Goal: Task Accomplishment & Management: Use online tool/utility

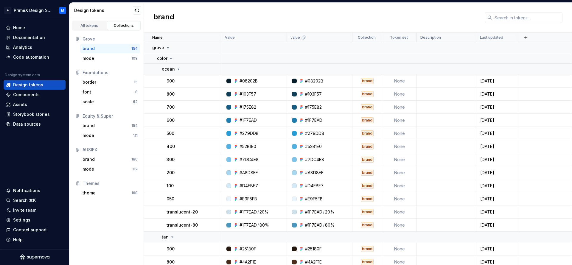
click at [530, 37] on button "button" at bounding box center [526, 37] width 8 height 8
click at [391, 10] on div "brand" at bounding box center [358, 18] width 428 height 30
click at [41, 55] on div "Code automation" at bounding box center [31, 57] width 36 height 6
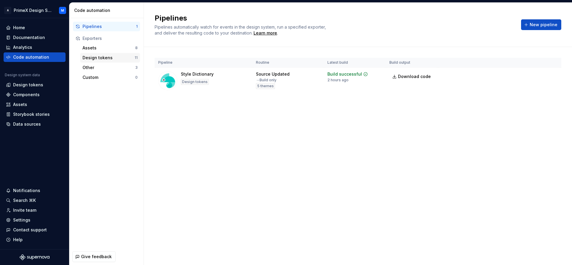
click at [123, 58] on div "Design tokens" at bounding box center [109, 58] width 52 height 6
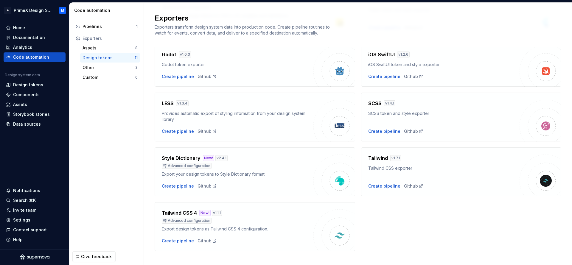
scroll to position [147, 0]
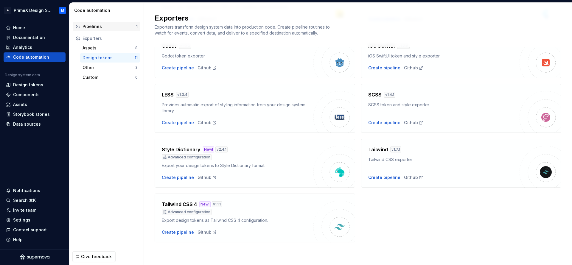
click at [119, 29] on div "Pipelines" at bounding box center [110, 27] width 54 height 6
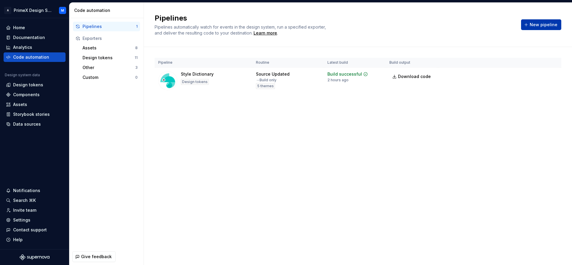
click at [548, 24] on span "New pipeline" at bounding box center [544, 25] width 28 height 6
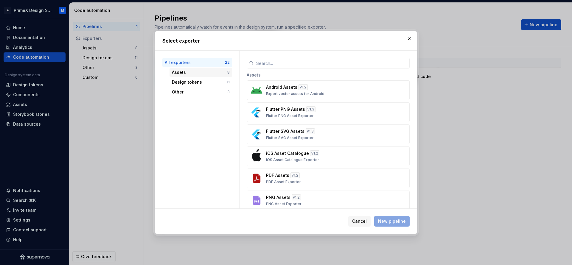
click at [199, 69] on div "Assets 8" at bounding box center [201, 73] width 63 height 10
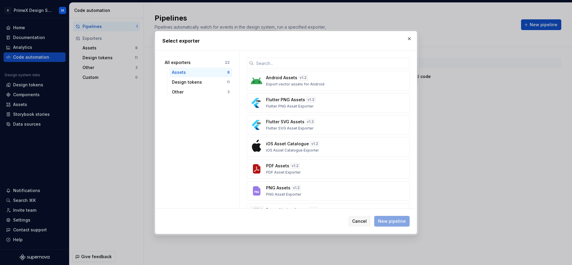
click at [202, 100] on div "All exporters 22 Assets 8 Design tokens 11 Other 3" at bounding box center [197, 130] width 84 height 158
click at [202, 93] on div "Other" at bounding box center [199, 92] width 55 height 6
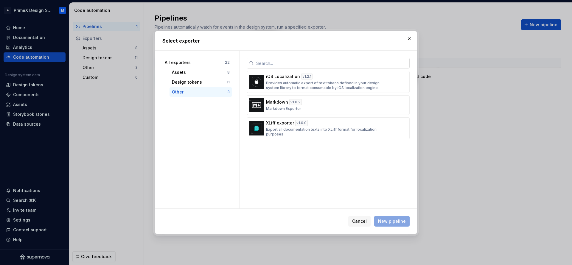
click at [288, 64] on input "text" at bounding box center [332, 63] width 156 height 11
click at [203, 79] on div "Design tokens" at bounding box center [199, 82] width 55 height 6
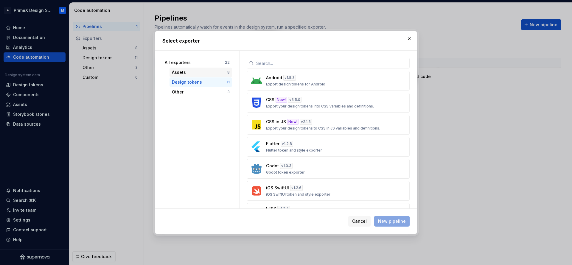
click at [201, 69] on div "Assets 8" at bounding box center [201, 73] width 63 height 10
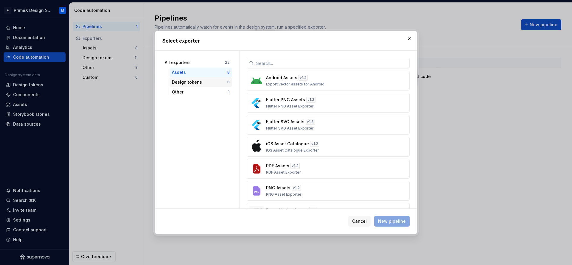
click at [207, 80] on div "Design tokens" at bounding box center [199, 82] width 55 height 6
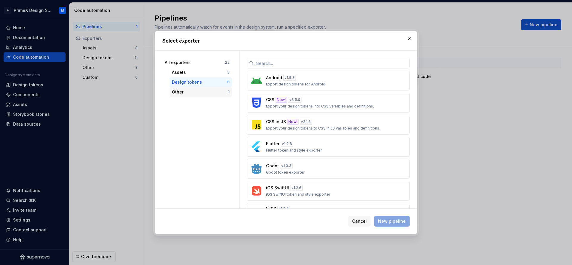
click at [201, 94] on div "Other" at bounding box center [199, 92] width 55 height 6
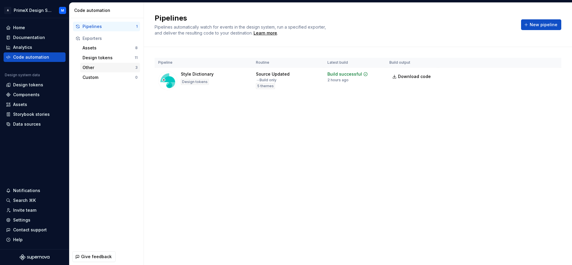
click at [104, 71] on div "Other 3" at bounding box center [110, 68] width 60 height 10
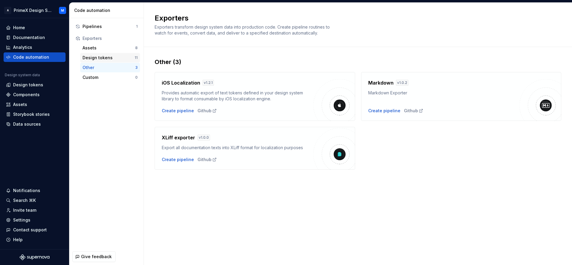
click at [115, 55] on div "Design tokens" at bounding box center [109, 58] width 52 height 6
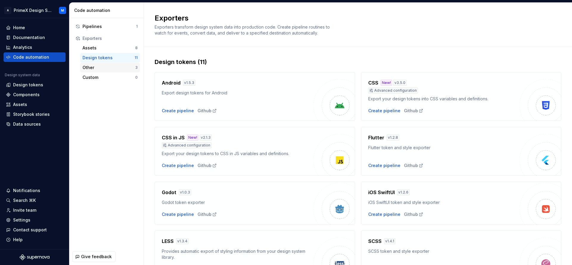
click at [97, 67] on div "Other" at bounding box center [109, 68] width 53 height 6
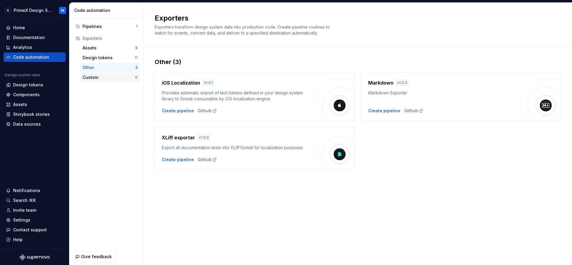
click at [102, 79] on div "Custom" at bounding box center [109, 78] width 53 height 6
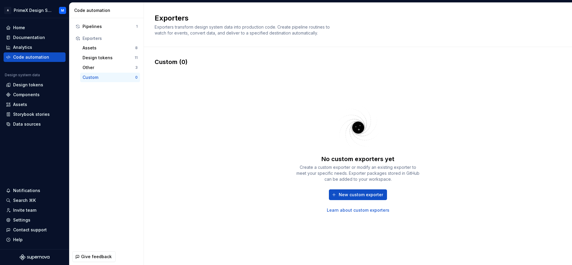
click at [362, 200] on div "New custom exporter Learn about custom exporters" at bounding box center [358, 202] width 125 height 24
click at [361, 196] on span "New custom exporter" at bounding box center [361, 195] width 44 height 6
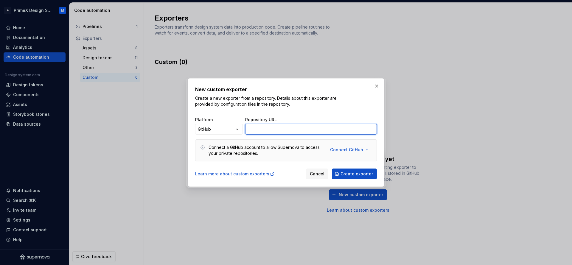
click at [300, 126] on input "Repository URL" at bounding box center [311, 129] width 132 height 11
click at [369, 149] on button "Connect GitHub" at bounding box center [349, 150] width 46 height 11
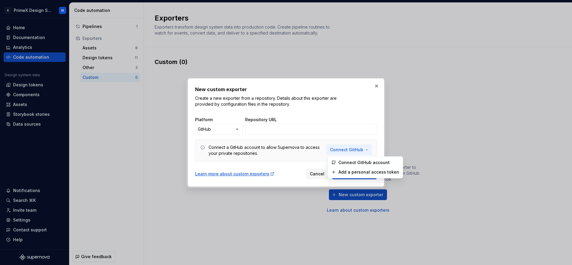
click at [367, 148] on button "Connect GitHub" at bounding box center [349, 150] width 46 height 11
click at [326, 145] on button "Connect GitHub" at bounding box center [349, 150] width 46 height 11
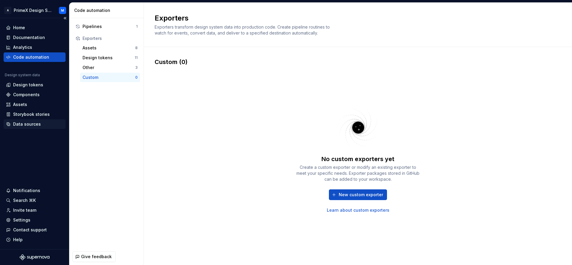
click at [28, 126] on div "Data sources" at bounding box center [27, 124] width 28 height 6
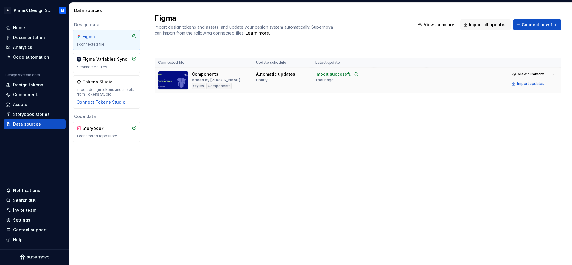
click at [356, 79] on div "Import successful 1 hour ago" at bounding box center [337, 76] width 43 height 11
click at [555, 73] on html "A PrimeX Design System M Home Documentation Analytics Code automation Design sy…" at bounding box center [286, 132] width 572 height 265
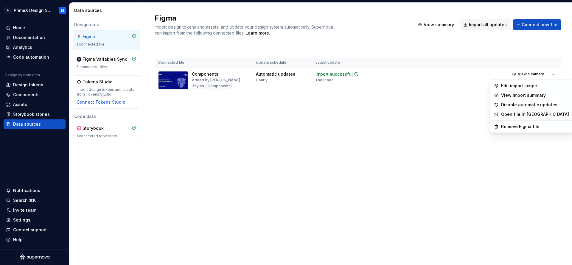
click at [382, 124] on html "A PrimeX Design System M Home Documentation Analytics Code automation Design sy…" at bounding box center [286, 132] width 572 height 265
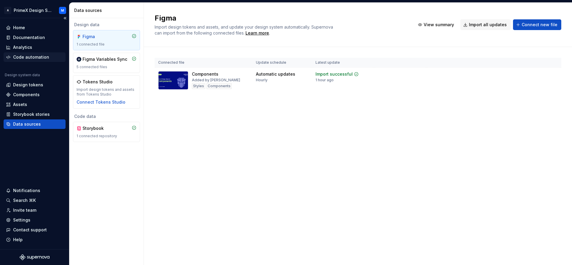
click at [31, 58] on div "Code automation" at bounding box center [31, 57] width 36 height 6
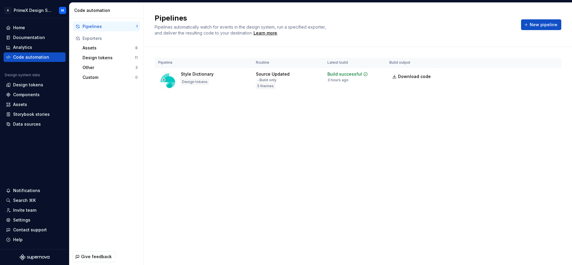
click at [554, 75] on html "A PrimeX Design System M Home Documentation Analytics Code automation Design sy…" at bounding box center [286, 132] width 572 height 265
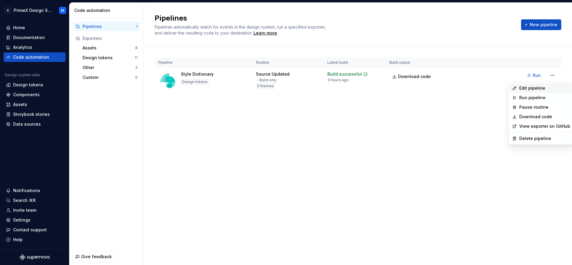
click at [531, 88] on div "Edit pipeline" at bounding box center [544, 88] width 51 height 6
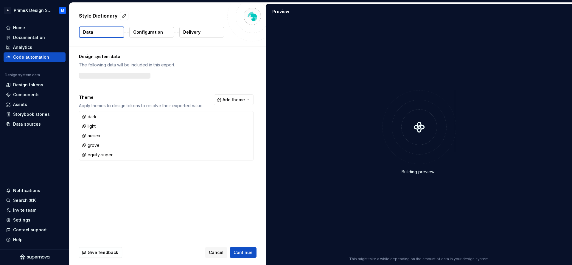
click at [159, 32] on p "Configuration" at bounding box center [148, 32] width 30 height 6
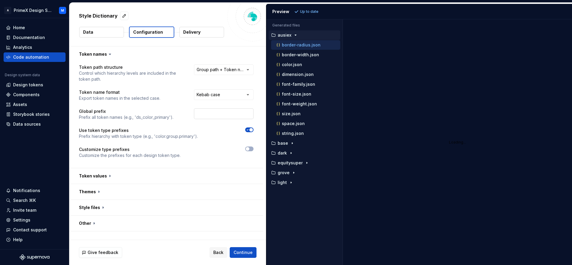
click at [208, 115] on input "text" at bounding box center [224, 113] width 60 height 11
click at [249, 69] on html "**********" at bounding box center [286, 132] width 572 height 265
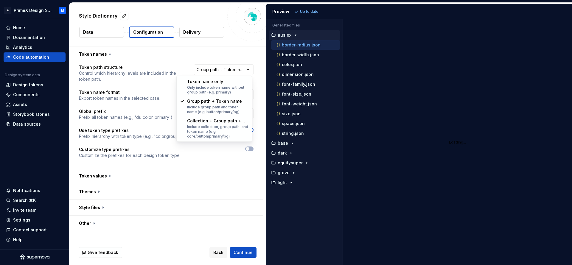
click at [434, 108] on html "**********" at bounding box center [286, 132] width 572 height 265
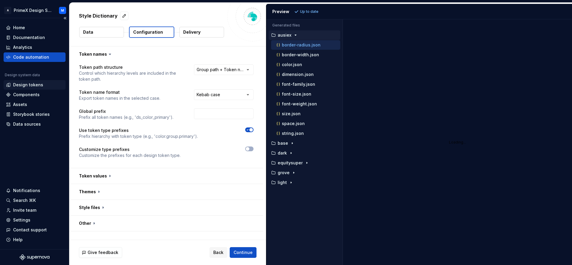
click at [30, 83] on div "Design tokens" at bounding box center [28, 85] width 30 height 6
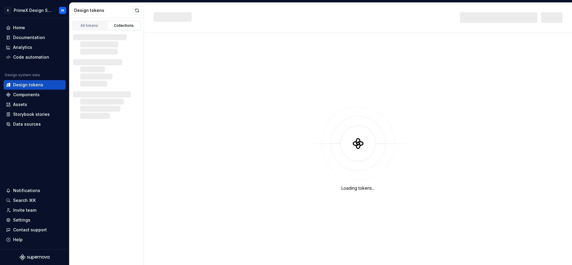
click at [131, 24] on div "Collections" at bounding box center [124, 25] width 30 height 5
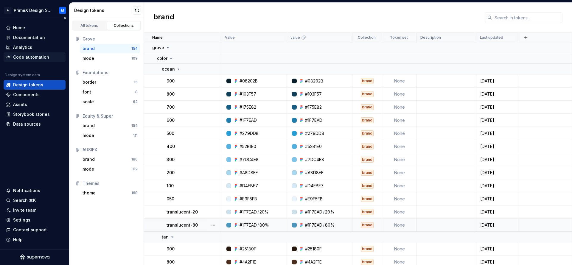
click at [35, 53] on div "Code automation" at bounding box center [35, 57] width 62 height 10
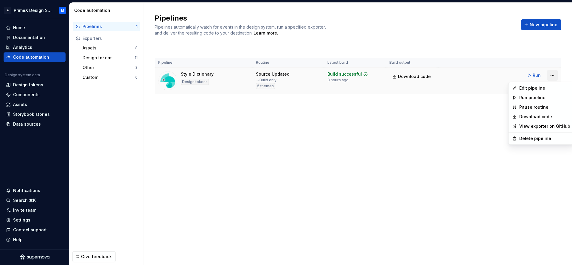
click at [550, 76] on html "A PrimeX Design System M Home Documentation Analytics Code automation Design sy…" at bounding box center [286, 132] width 572 height 265
click at [533, 85] on div "Edit pipeline" at bounding box center [544, 88] width 51 height 6
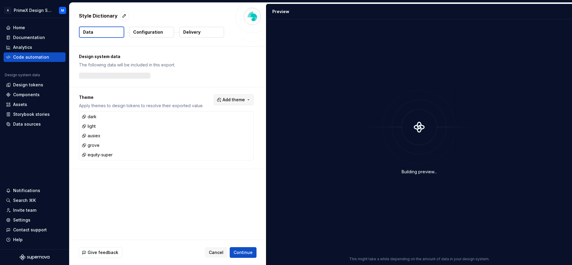
click at [243, 97] on span "Add theme" at bounding box center [234, 100] width 22 height 6
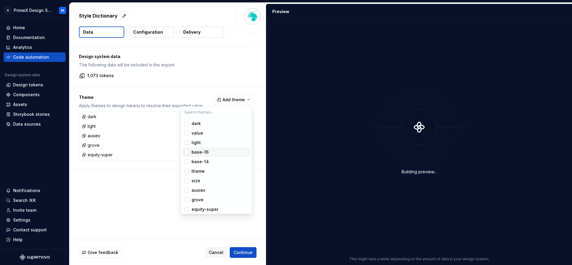
click at [191, 150] on span "base-16" at bounding box center [216, 153] width 69 height 10
click at [188, 157] on span "base-14" at bounding box center [216, 162] width 69 height 10
click at [185, 169] on div "Suggestions" at bounding box center [186, 171] width 5 height 5
click at [185, 183] on div "Suggestions" at bounding box center [186, 181] width 5 height 5
click at [186, 135] on div "Suggestions" at bounding box center [186, 133] width 5 height 5
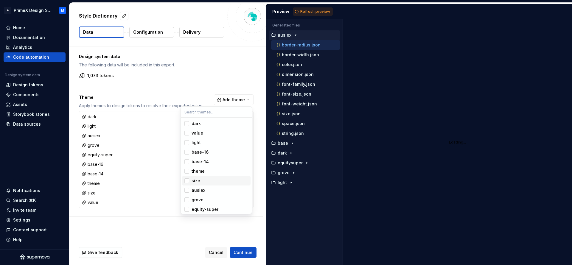
scroll to position [1, 0]
click at [311, 13] on html "A PrimeX Design System M Home Documentation Analytics Code automation Design sy…" at bounding box center [286, 132] width 572 height 265
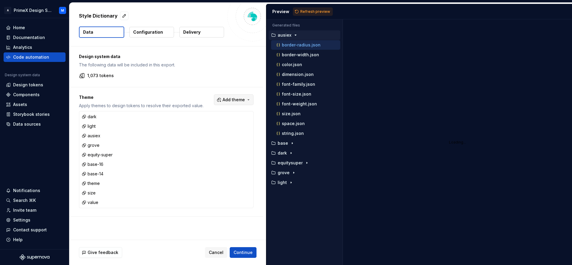
click at [240, 100] on span "Add theme" at bounding box center [234, 100] width 22 height 6
click at [315, 9] on html "A PrimeX Design System M Home Documentation Analytics Code automation Design sy…" at bounding box center [286, 132] width 572 height 265
click at [315, 12] on span "Refresh preview" at bounding box center [315, 11] width 30 height 5
click at [251, 252] on span "Continue" at bounding box center [243, 253] width 19 height 6
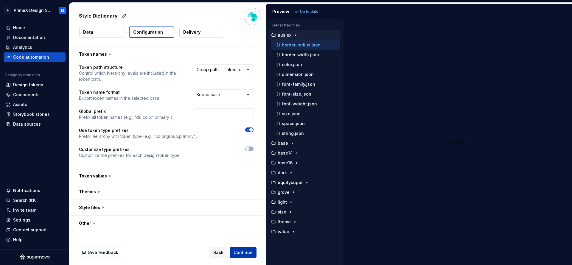
click at [237, 249] on button "Continue" at bounding box center [243, 252] width 27 height 11
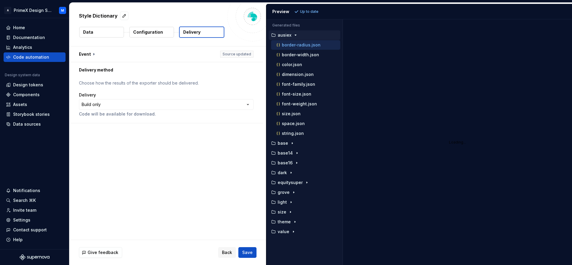
click at [157, 33] on p "Configuration" at bounding box center [148, 32] width 30 height 6
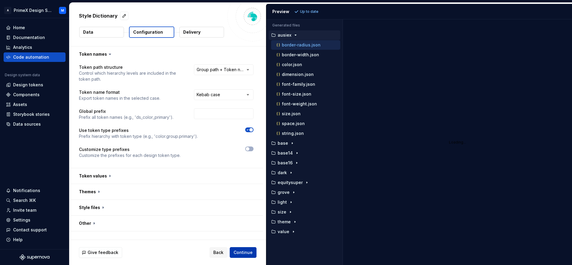
click at [249, 252] on span "Continue" at bounding box center [243, 253] width 19 height 6
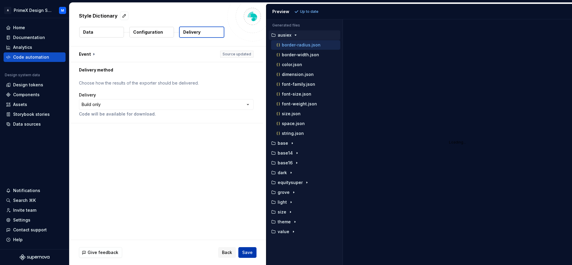
click at [249, 251] on span "Save" at bounding box center [247, 253] width 10 height 6
click at [247, 252] on span "Save" at bounding box center [247, 253] width 10 height 6
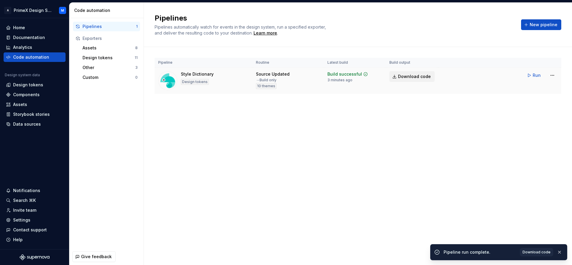
click at [419, 75] on span "Download code" at bounding box center [414, 77] width 33 height 6
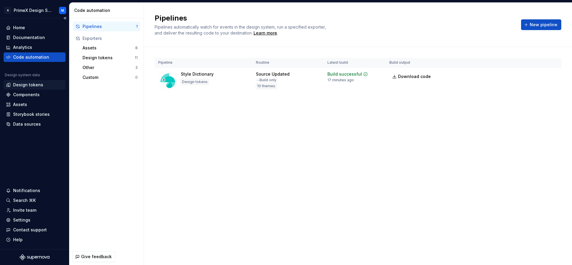
click at [38, 86] on div "Design tokens" at bounding box center [28, 85] width 30 height 6
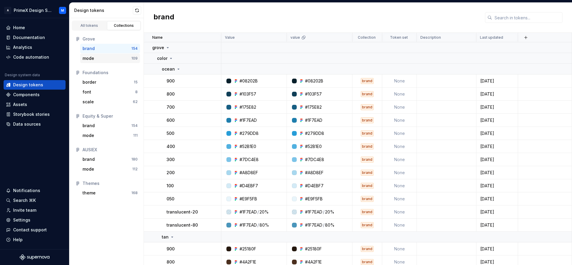
click at [121, 58] on div "mode" at bounding box center [107, 58] width 49 height 6
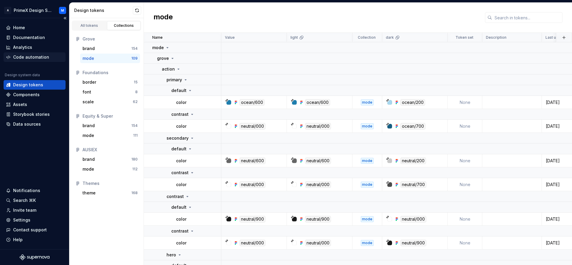
click at [37, 57] on div "Code automation" at bounding box center [31, 57] width 36 height 6
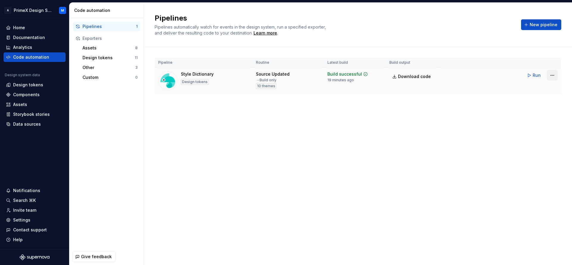
click at [547, 78] on html "A PrimeX Design System M Home Documentation Analytics Code automation Design sy…" at bounding box center [286, 132] width 572 height 265
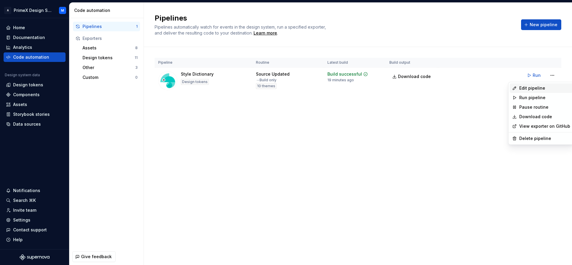
click at [524, 86] on div "Edit pipeline" at bounding box center [544, 88] width 51 height 6
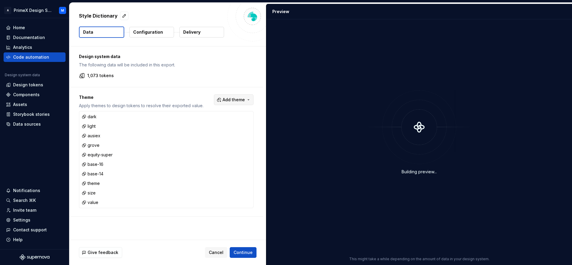
click at [223, 98] on span "Add theme" at bounding box center [234, 100] width 22 height 6
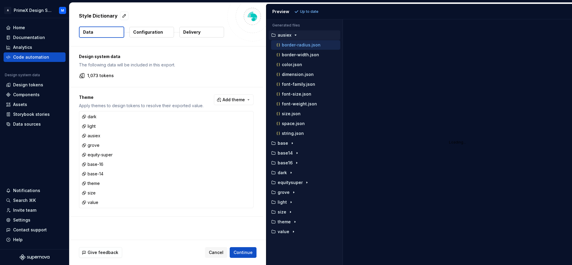
click at [296, 33] on html "A PrimeX Design System M Home Documentation Analytics Code automation Design sy…" at bounding box center [286, 132] width 572 height 265
click at [294, 34] on icon "button" at bounding box center [295, 35] width 5 height 5
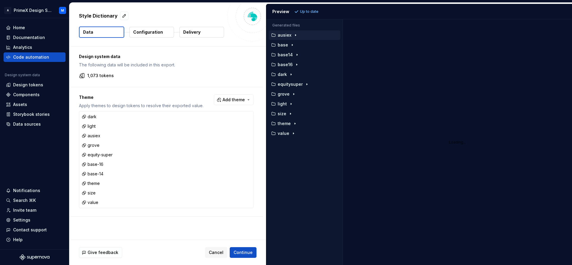
click at [174, 95] on p "Theme" at bounding box center [141, 97] width 125 height 6
click at [288, 76] on div "button" at bounding box center [291, 74] width 7 height 5
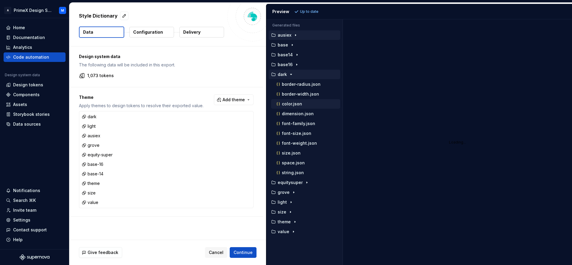
click at [306, 108] on div "color.json" at bounding box center [305, 104] width 69 height 10
click at [302, 104] on div "color.json" at bounding box center [307, 104] width 65 height 6
click at [294, 105] on p "color.json" at bounding box center [292, 104] width 20 height 5
click at [294, 106] on p "color.json" at bounding box center [292, 104] width 20 height 5
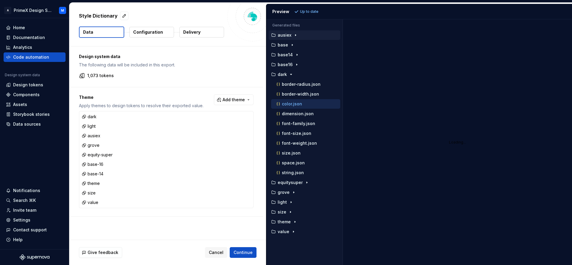
click at [294, 106] on p "color.json" at bounding box center [292, 104] width 20 height 5
click at [294, 105] on p "color.json" at bounding box center [292, 104] width 20 height 5
click at [293, 105] on p "color.json" at bounding box center [292, 104] width 20 height 5
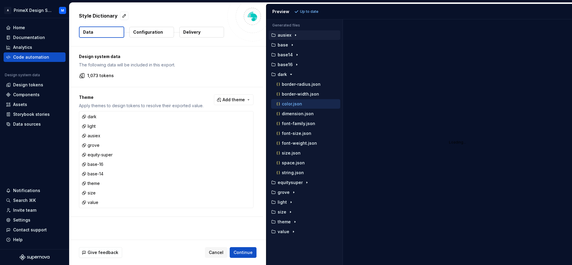
click at [293, 105] on p "color.json" at bounding box center [292, 104] width 20 height 5
click at [294, 103] on p "color.json" at bounding box center [292, 104] width 20 height 5
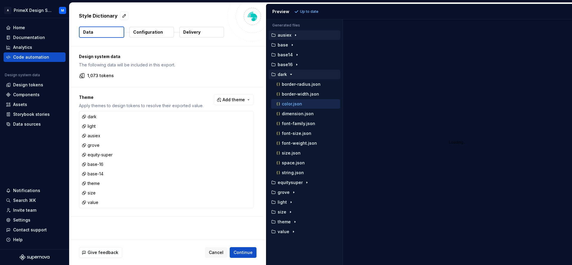
click at [288, 74] on div "button" at bounding box center [291, 74] width 7 height 5
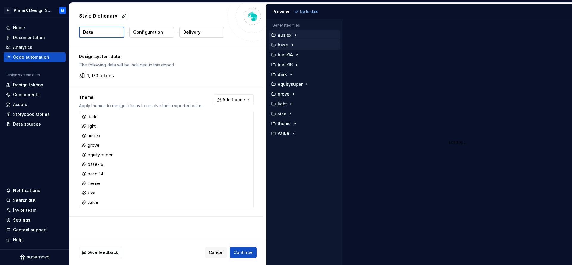
click at [292, 45] on icon "button" at bounding box center [292, 45] width 5 height 5
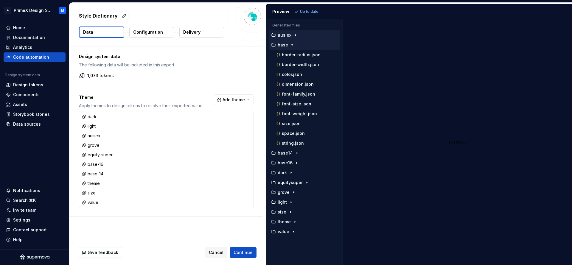
click at [292, 45] on icon "button" at bounding box center [292, 45] width 5 height 5
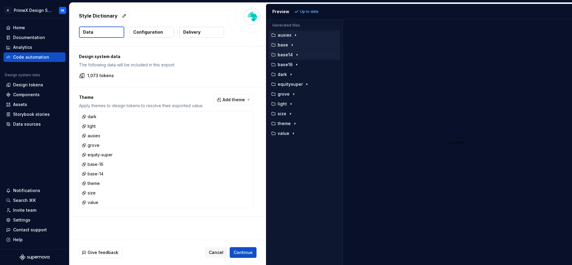
click at [296, 56] on icon "button" at bounding box center [297, 54] width 5 height 5
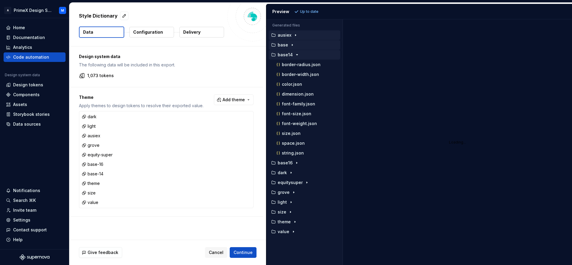
click at [296, 56] on icon "button" at bounding box center [297, 54] width 5 height 5
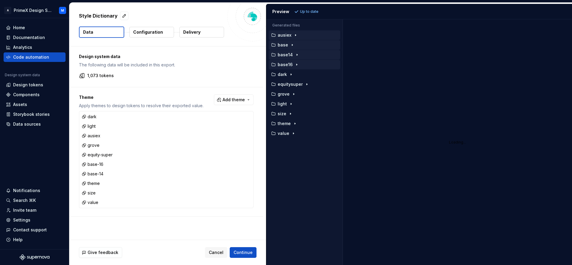
click at [294, 64] on icon "button" at bounding box center [296, 64] width 5 height 5
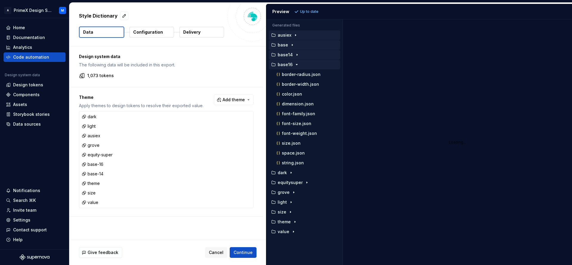
click at [294, 64] on icon "button" at bounding box center [296, 64] width 5 height 5
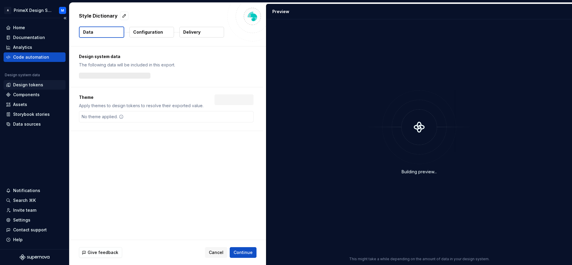
click at [44, 81] on div "Design tokens" at bounding box center [35, 85] width 62 height 10
click at [41, 84] on div "Design tokens" at bounding box center [28, 85] width 30 height 6
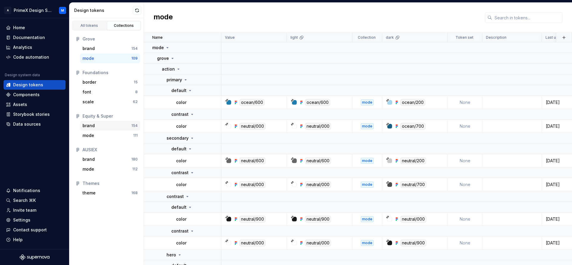
click at [99, 125] on div "brand" at bounding box center [107, 126] width 49 height 6
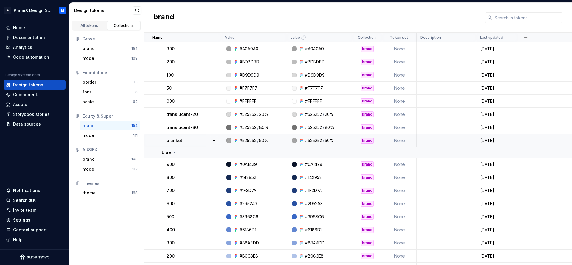
scroll to position [522, 0]
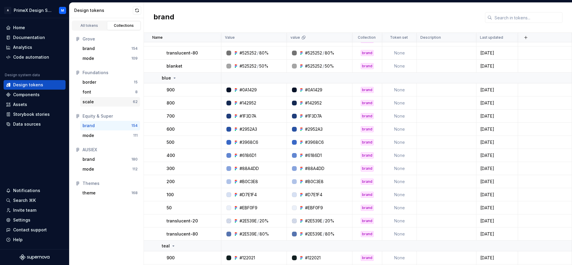
click at [95, 106] on div "scale 62" at bounding box center [110, 102] width 60 height 10
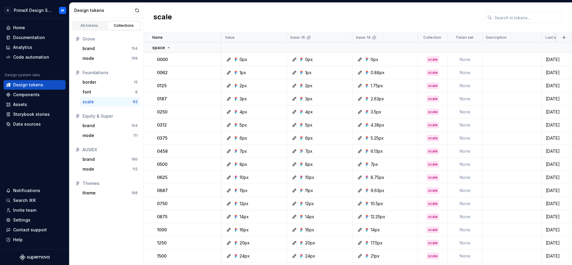
click at [96, 106] on div "scale 62" at bounding box center [110, 102] width 60 height 10
click at [97, 192] on div "theme" at bounding box center [107, 193] width 49 height 6
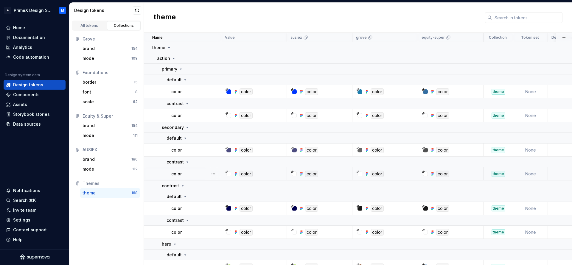
click at [469, 171] on div "color" at bounding box center [452, 174] width 61 height 7
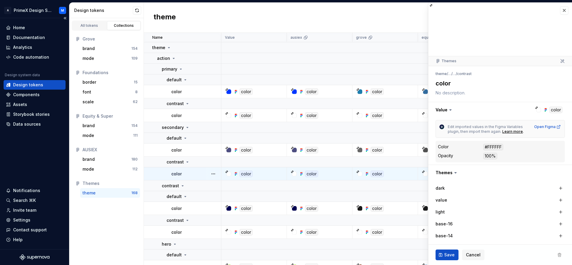
type textarea "*"
click at [347, 19] on div "theme" at bounding box center [358, 18] width 428 height 30
click at [560, 11] on button "button" at bounding box center [564, 10] width 8 height 8
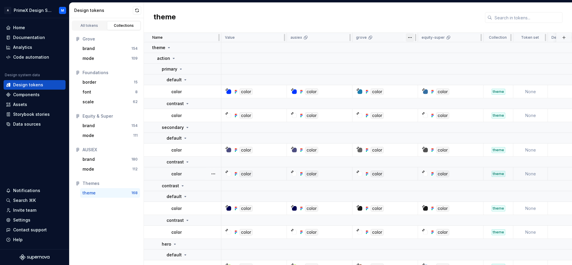
click at [410, 36] on html "A PrimeX Design System M Home Documentation Analytics Code automation Design sy…" at bounding box center [286, 132] width 572 height 265
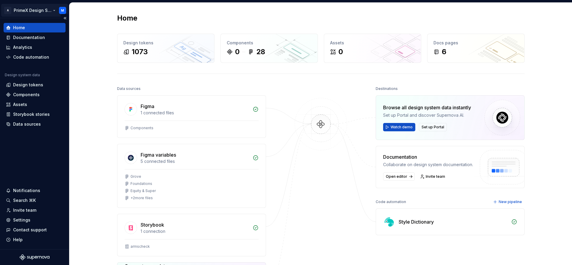
click at [64, 10] on html "A PrimeX Design System M Home Documentation Analytics Code automation Design sy…" at bounding box center [286, 132] width 572 height 265
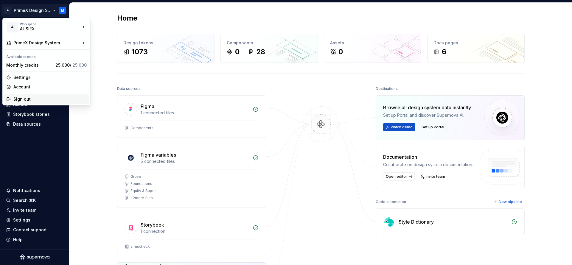
click at [45, 100] on div "Sign out" at bounding box center [49, 99] width 73 height 6
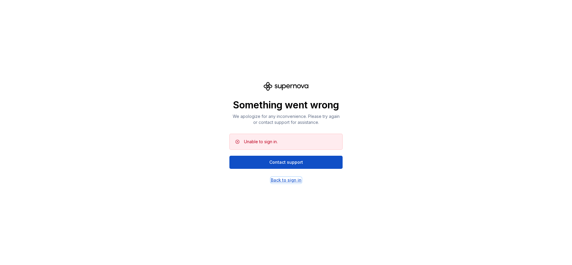
click at [296, 177] on div "Back to sign in" at bounding box center [286, 180] width 31 height 6
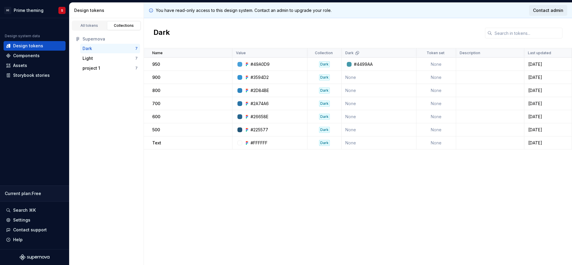
click at [557, 12] on span "Contact admin" at bounding box center [548, 10] width 30 height 6
click at [550, 12] on span "Contact admin" at bounding box center [548, 10] width 30 height 6
click at [555, 16] on div "You have read-only access to this design system. Contact an admin to upgrade yo…" at bounding box center [358, 10] width 428 height 15
click at [557, 5] on link "Contact admin" at bounding box center [548, 10] width 38 height 11
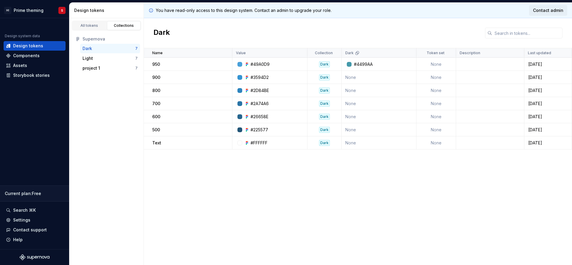
click at [557, 7] on span "Contact admin" at bounding box center [548, 10] width 30 height 6
click at [557, 8] on span "Contact admin" at bounding box center [548, 10] width 30 height 6
click at [550, 9] on span "Contact admin" at bounding box center [548, 10] width 30 height 6
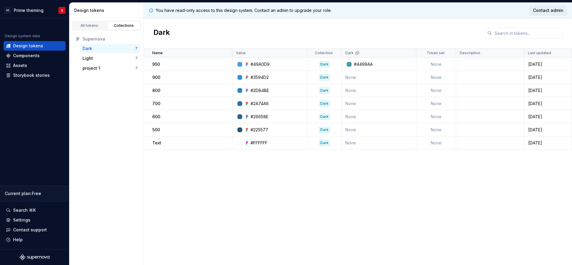
click at [556, 7] on link "Contact admin" at bounding box center [548, 10] width 38 height 11
click at [556, 12] on span "Contact admin" at bounding box center [548, 10] width 30 height 6
click at [36, 78] on div "Storybook stories" at bounding box center [31, 75] width 37 height 6
